Goal: Find specific page/section: Find specific page/section

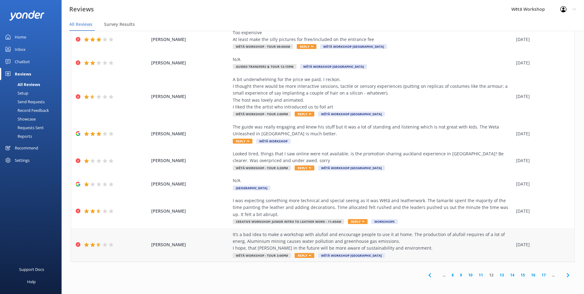
scroll to position [70, 0]
click at [476, 272] on link "11" at bounding box center [480, 274] width 10 height 6
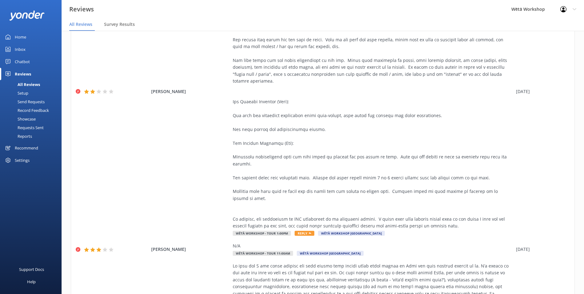
scroll to position [669, 0]
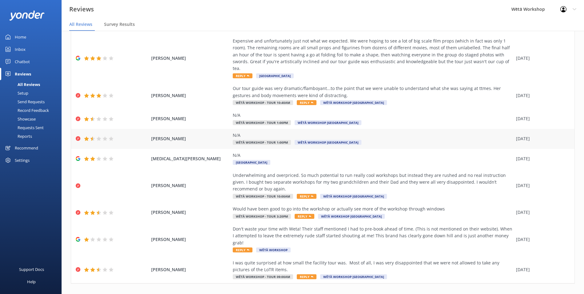
scroll to position [50, 0]
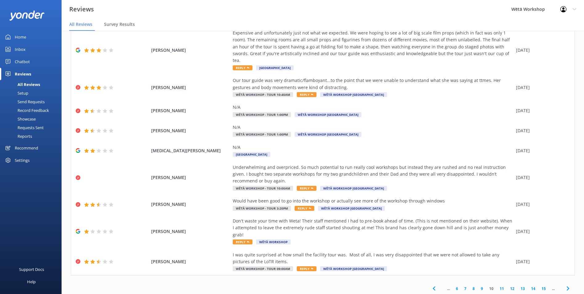
click at [472, 285] on link "8" at bounding box center [473, 288] width 8 height 6
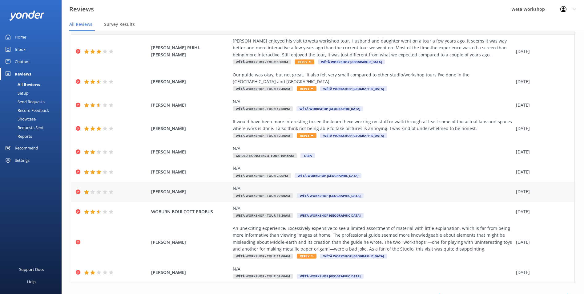
scroll to position [36, 0]
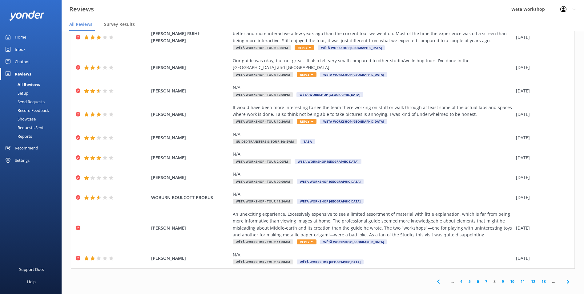
click at [499, 278] on link "9" at bounding box center [502, 281] width 8 height 6
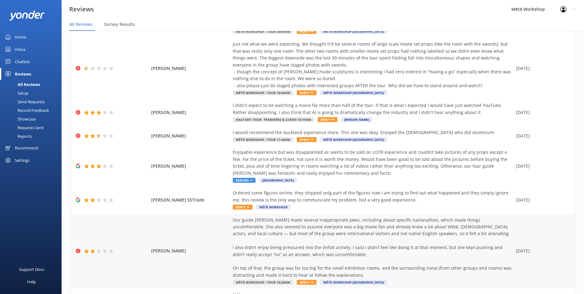
scroll to position [139, 0]
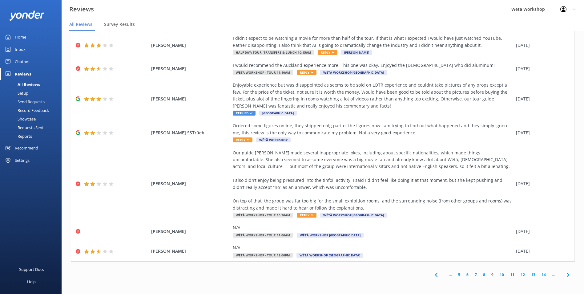
click at [480, 273] on link "8" at bounding box center [484, 274] width 8 height 6
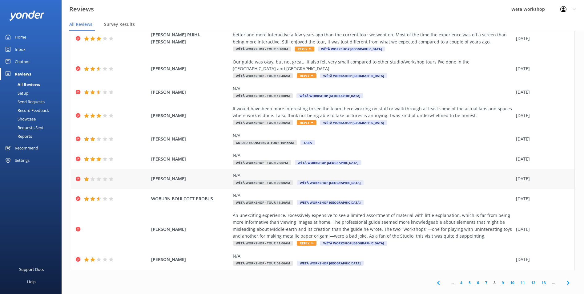
scroll to position [36, 0]
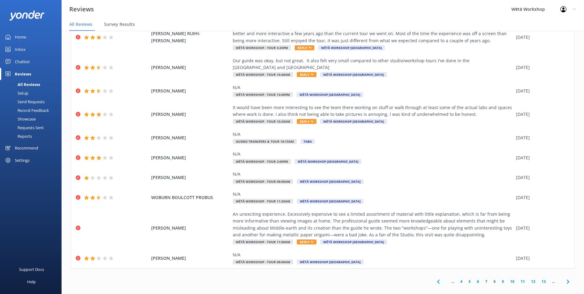
click at [482, 278] on link "7" at bounding box center [486, 281] width 8 height 6
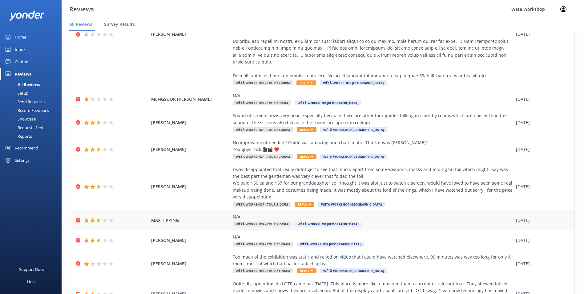
scroll to position [318, 0]
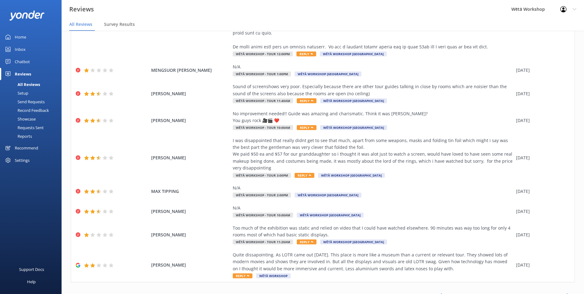
click at [484, 292] on link "6" at bounding box center [488, 295] width 8 height 6
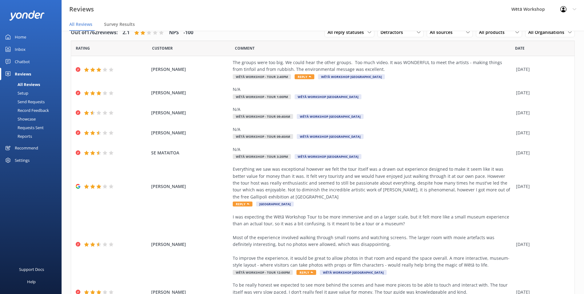
click at [20, 37] on div "Home" at bounding box center [20, 37] width 11 height 12
